Goal: Transaction & Acquisition: Purchase product/service

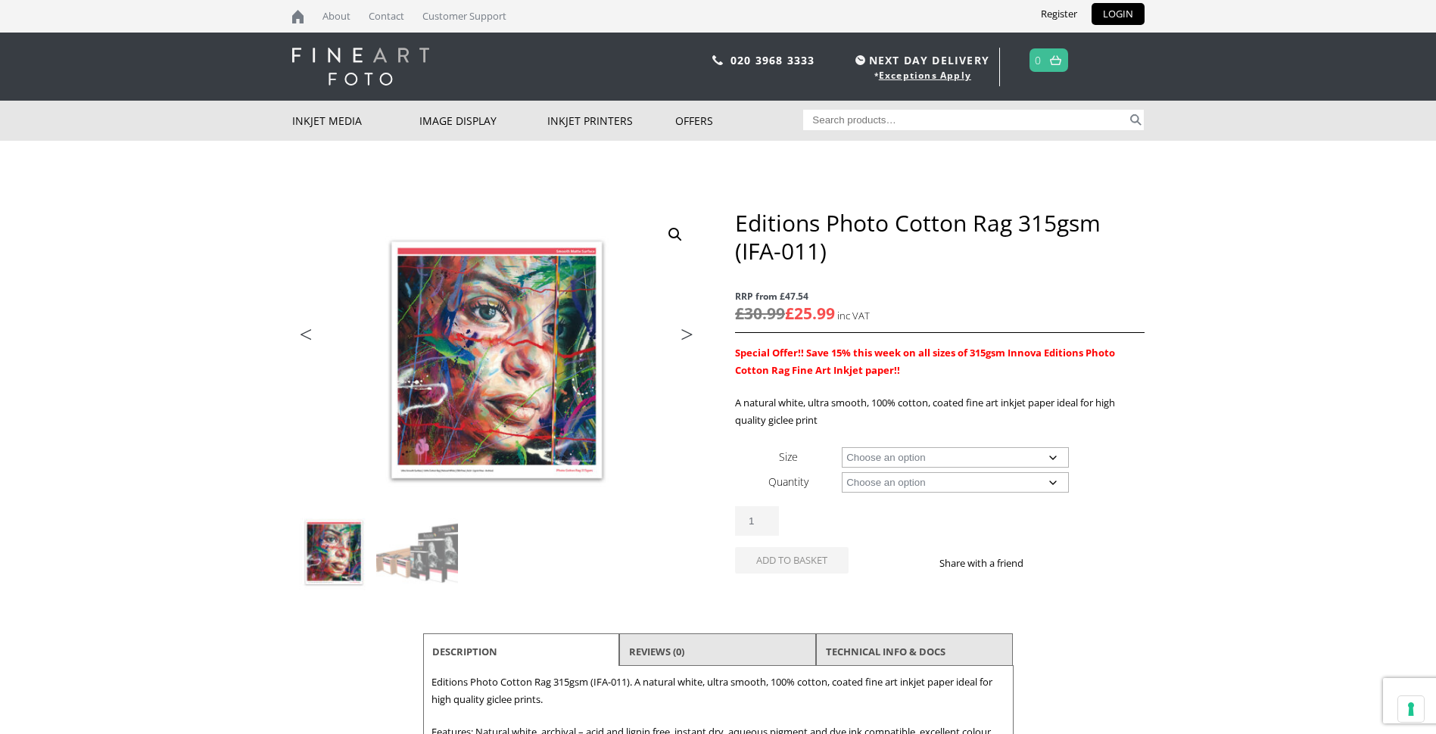
click at [1054, 453] on select "Choose an option A4 Sheet A3 Sheet A3+ Sheet A2 Sheet 17" Wide Roll 24" Wide Ro…" at bounding box center [955, 457] width 227 height 20
click at [842, 447] on select "Choose an option A4 Sheet A3 Sheet A3+ Sheet A2 Sheet 17" Wide Roll 24" Wide Ro…" at bounding box center [955, 457] width 227 height 20
select select "a4-sheet"
click at [1052, 483] on select "Choose an option 25 Sheets" at bounding box center [955, 482] width 227 height 20
select select "25-sheets"
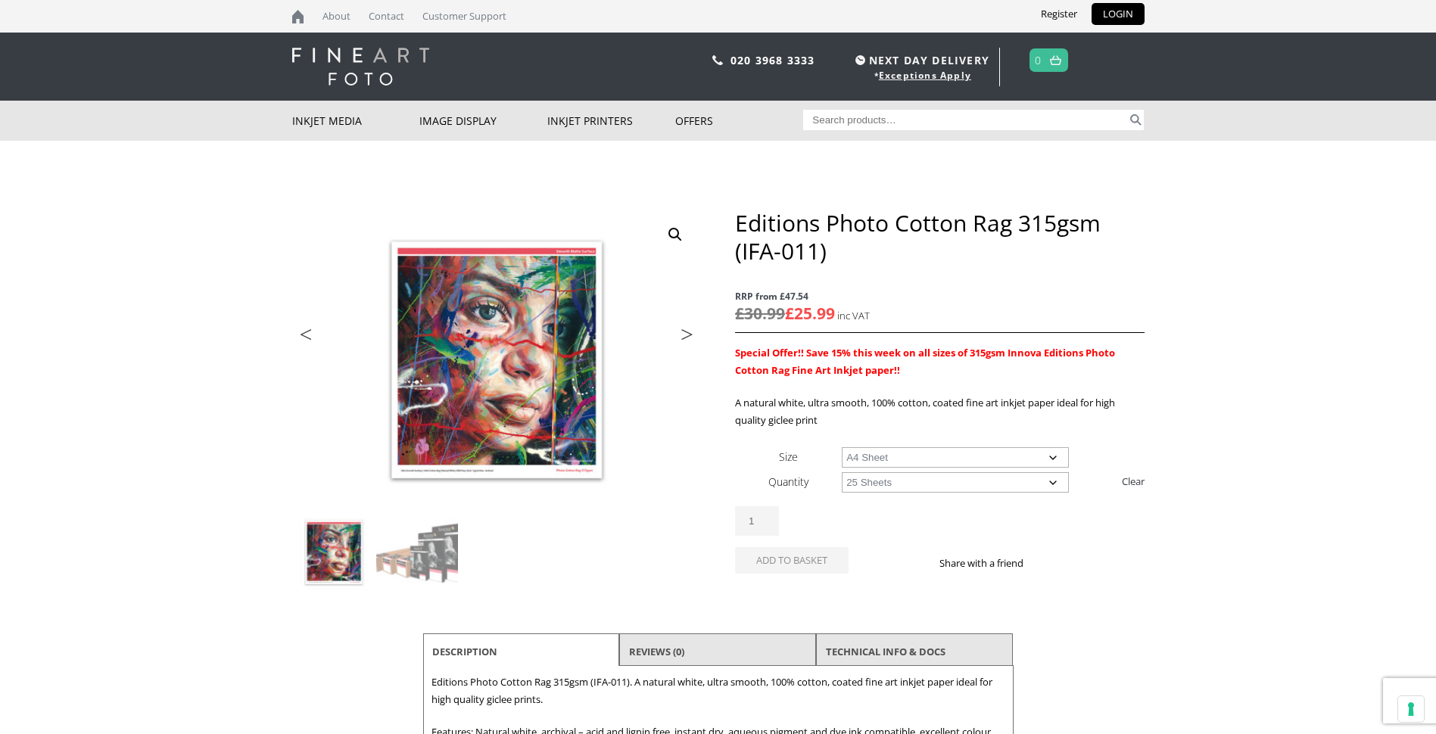
click at [842, 472] on select "Choose an option 25 Sheets" at bounding box center [955, 482] width 227 height 20
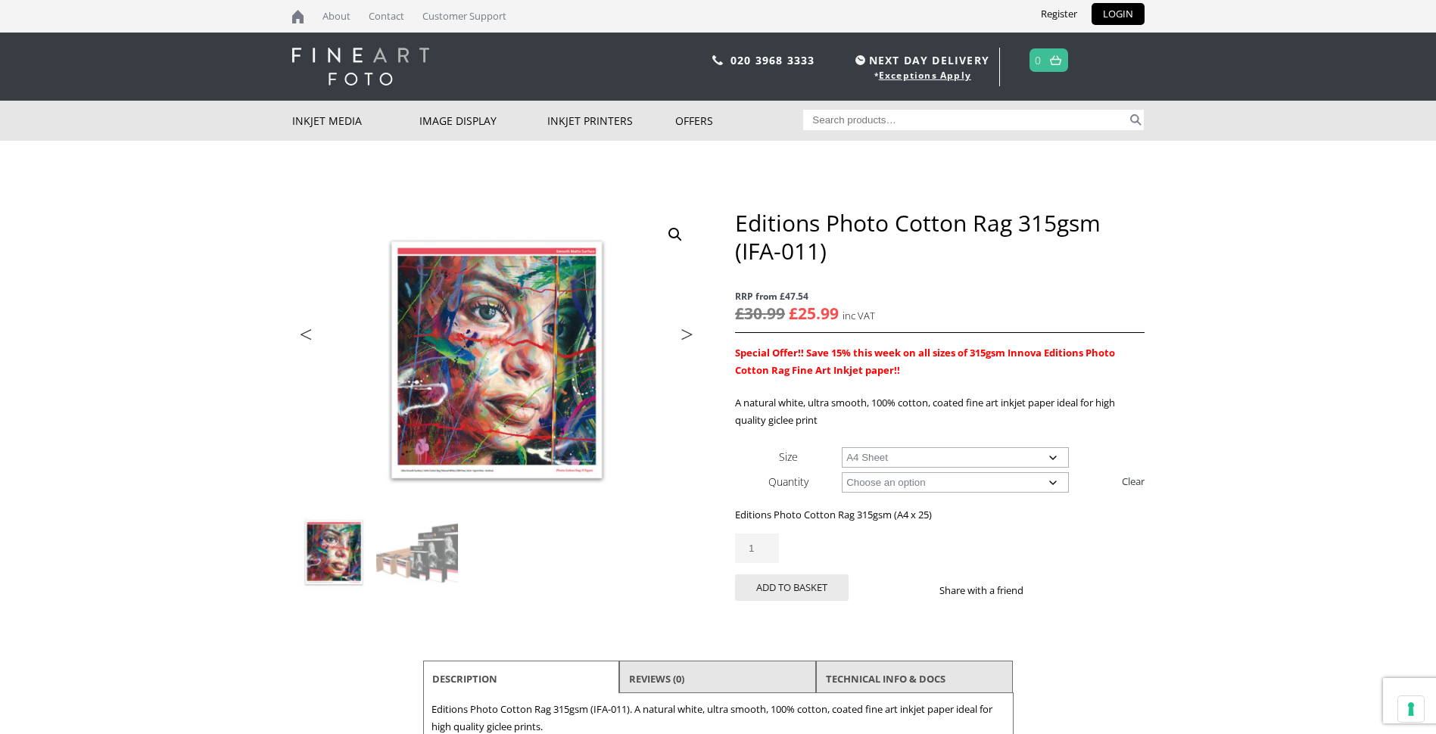
click at [1052, 455] on select "Choose an option A4 Sheet A3 Sheet A3+ Sheet A2 Sheet" at bounding box center [955, 457] width 227 height 20
click at [842, 447] on select "Choose an option A4 Sheet A3 Sheet A3+ Sheet A2 Sheet" at bounding box center [955, 457] width 227 height 20
click at [1053, 483] on select "Choose an option 25 Sheets" at bounding box center [955, 482] width 227 height 20
click at [1053, 456] on select "Choose an option A4 Sheet A3 Sheet A3+ Sheet A2 Sheet" at bounding box center [955, 457] width 227 height 20
click at [842, 447] on select "Choose an option A4 Sheet A3 Sheet A3+ Sheet A2 Sheet" at bounding box center [955, 457] width 227 height 20
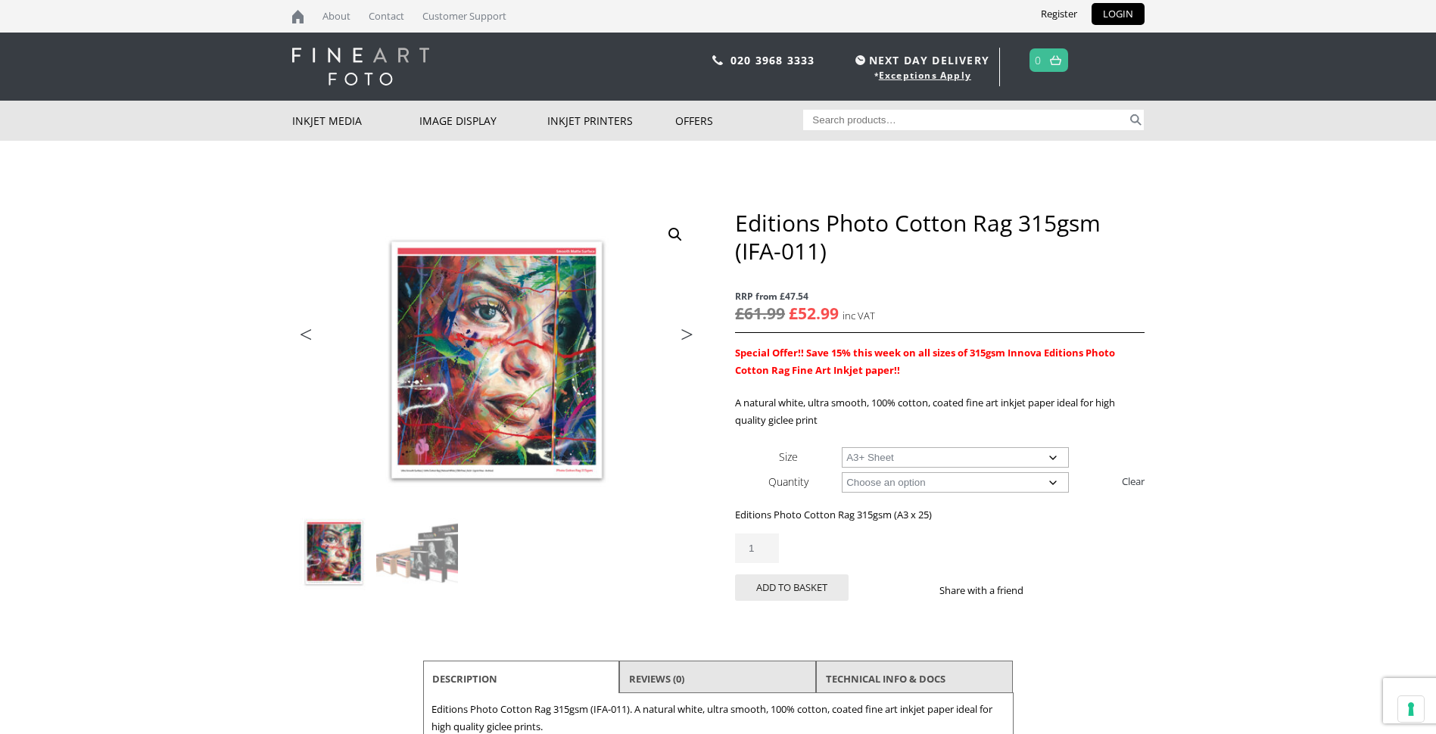
select select "a3-sheet-2"
